Goal: Task Accomplishment & Management: Manage account settings

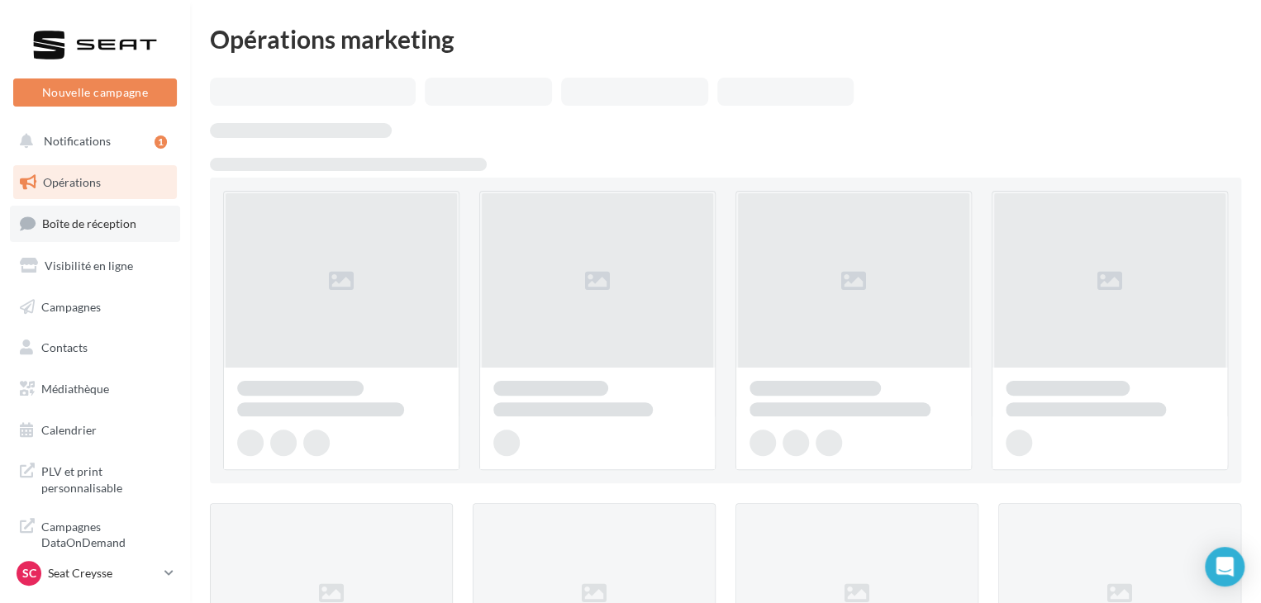
click at [104, 221] on span "Boîte de réception" at bounding box center [89, 223] width 94 height 14
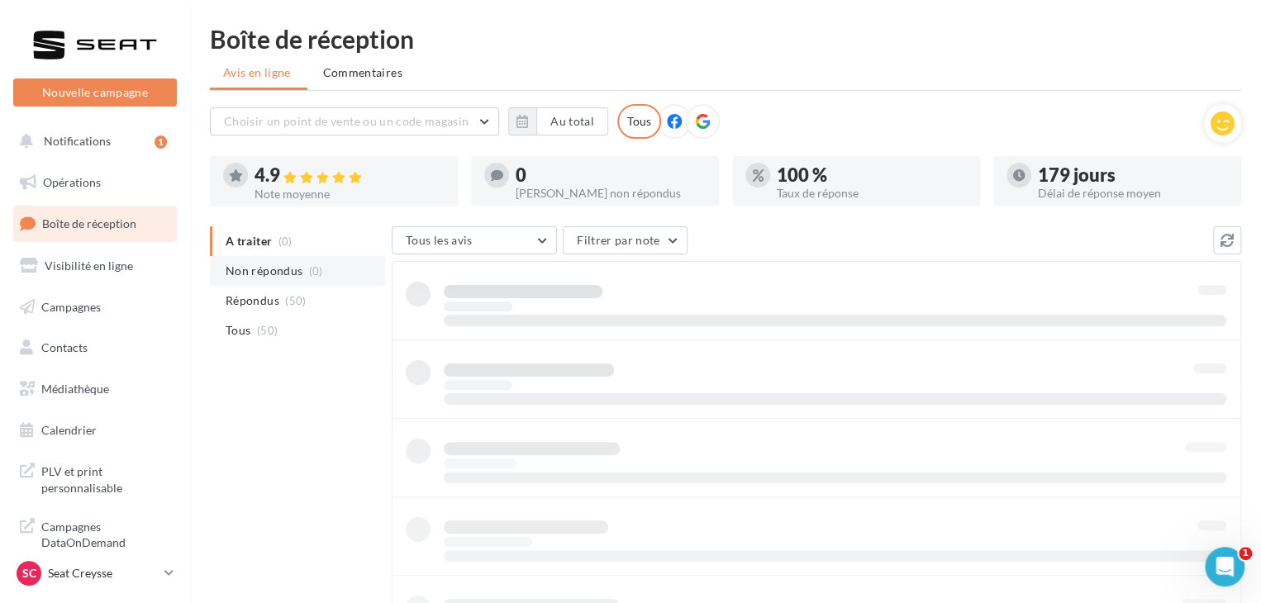
click at [312, 268] on span "(0)" at bounding box center [316, 270] width 14 height 13
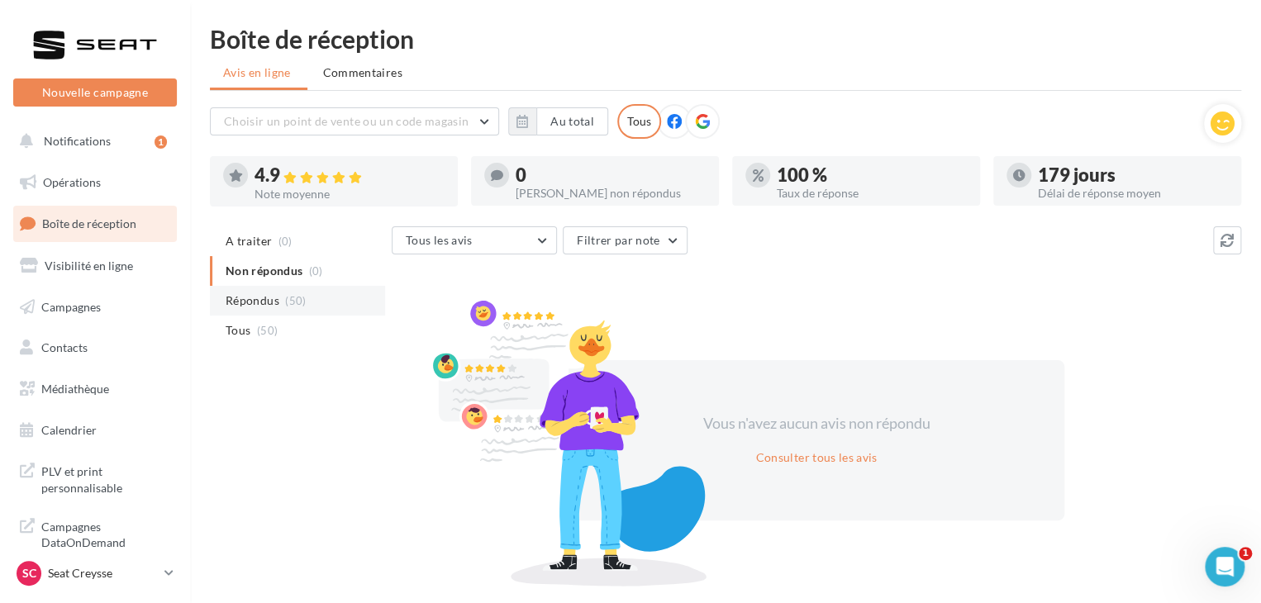
click at [324, 302] on li "Répondus (50)" at bounding box center [297, 301] width 175 height 30
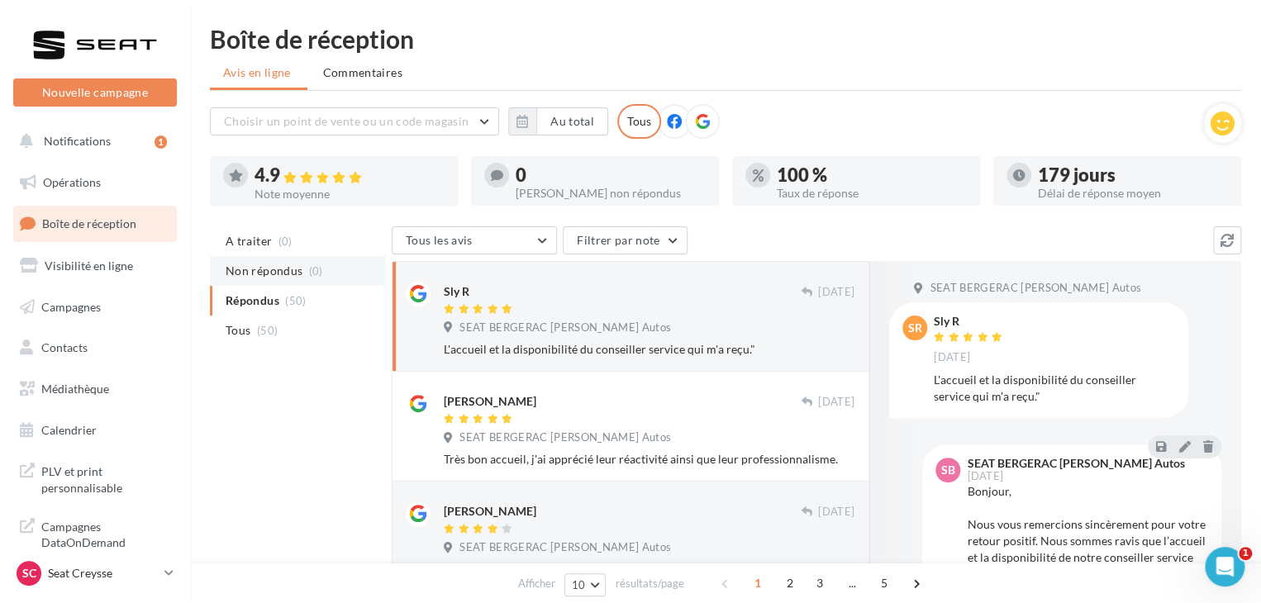
click at [321, 278] on li "Non répondus (0)" at bounding box center [297, 271] width 175 height 30
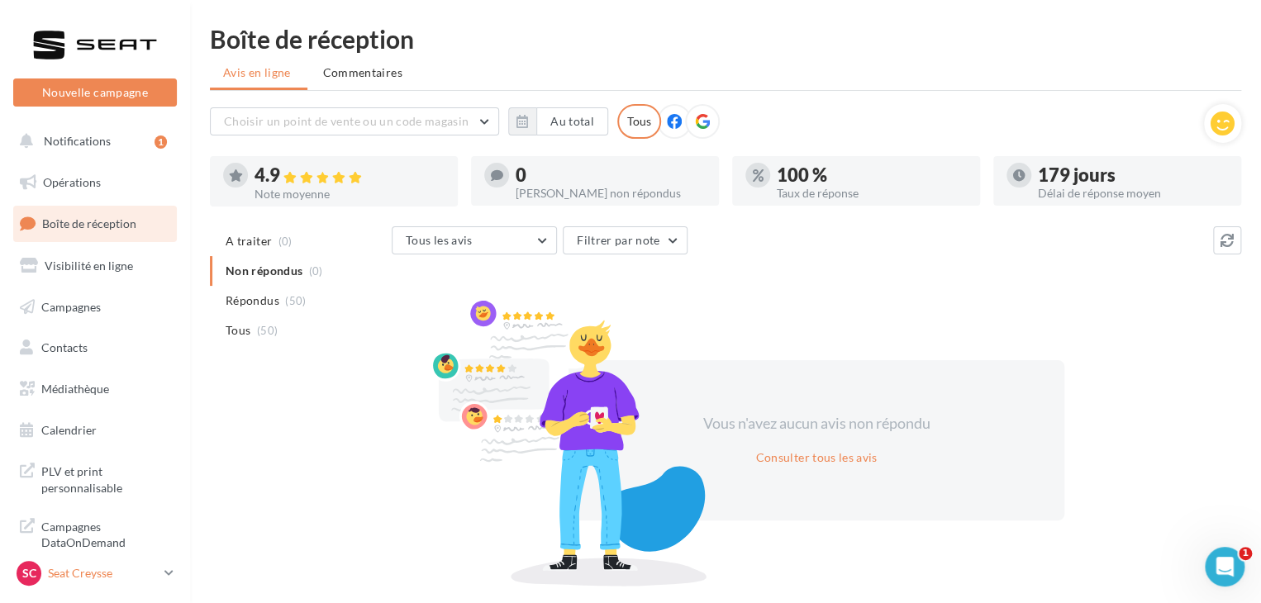
click at [63, 579] on p "Seat Creysse" at bounding box center [103, 573] width 110 height 17
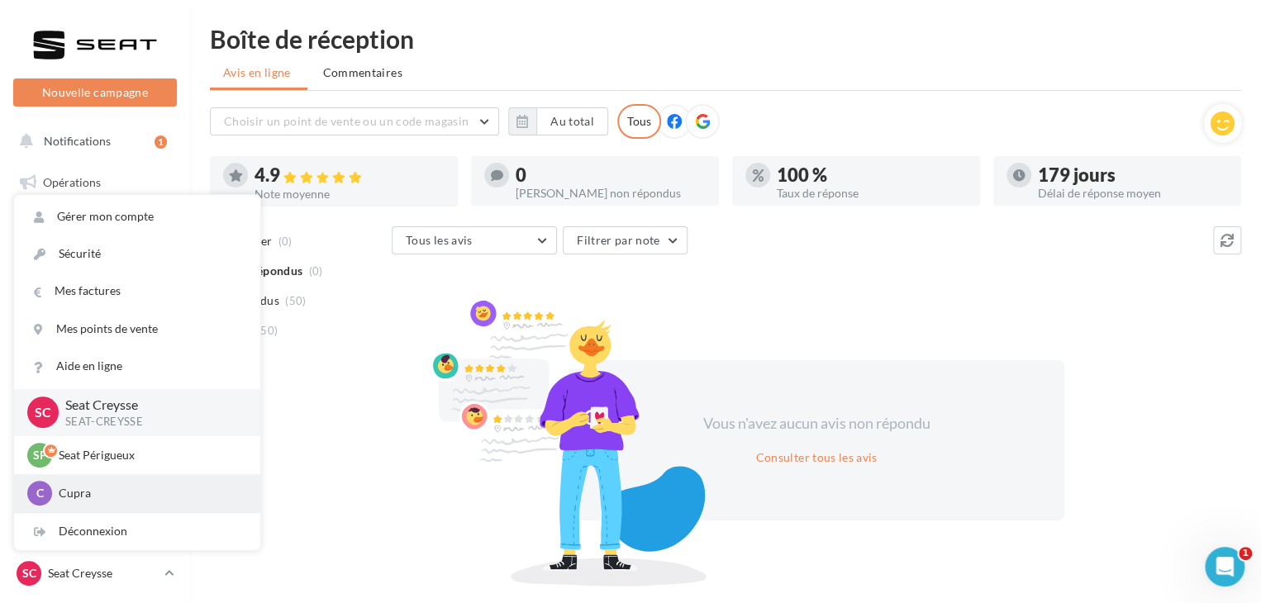
click at [114, 485] on p "Cupra" at bounding box center [150, 493] width 182 height 17
